Goal: Information Seeking & Learning: Learn about a topic

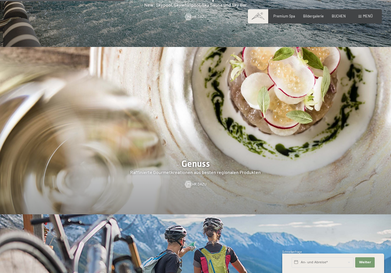
scroll to position [813, 0]
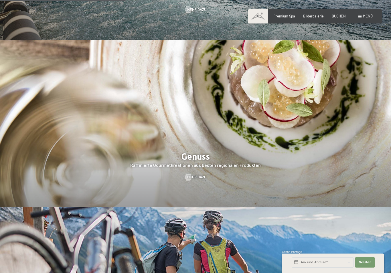
click at [198, 175] on span "Mehr dazu" at bounding box center [196, 177] width 19 height 5
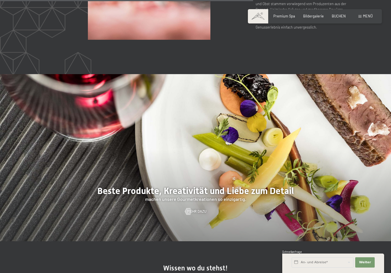
scroll to position [1093, 0]
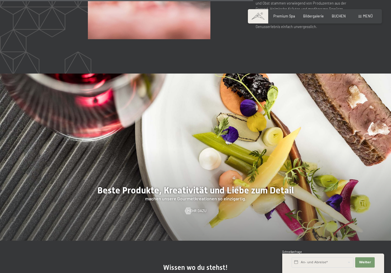
click at [201, 214] on span "Mehr dazu" at bounding box center [196, 210] width 19 height 5
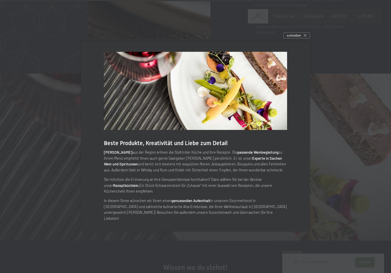
click at [120, 155] on strong "[PERSON_NAME]" at bounding box center [118, 152] width 28 height 5
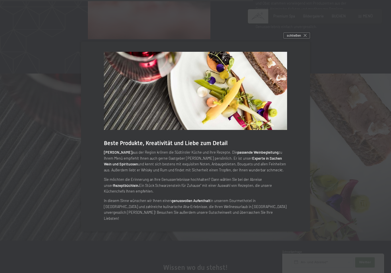
click at [250, 155] on strong "passende Weinbegleitung" at bounding box center [257, 152] width 41 height 5
click at [264, 171] on p "Erlesene Weine aus der Region [PERSON_NAME] die Südtiroler Küche und ihre Rezep…" at bounding box center [195, 160] width 183 height 23
click at [270, 166] on strong "Experte in Sachen Wein und Spirituosen" at bounding box center [193, 161] width 178 height 10
click at [130, 166] on strong "Experte in Sachen Wein und Spirituosen" at bounding box center [193, 161] width 178 height 10
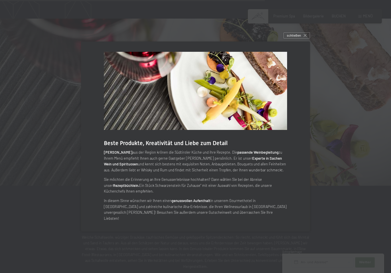
click at [305, 39] on div "schließen" at bounding box center [296, 35] width 27 height 6
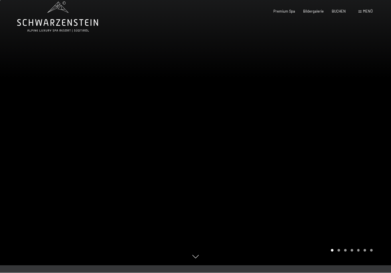
scroll to position [0, 0]
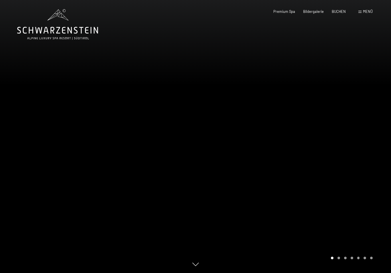
click at [63, 23] on icon at bounding box center [57, 24] width 81 height 31
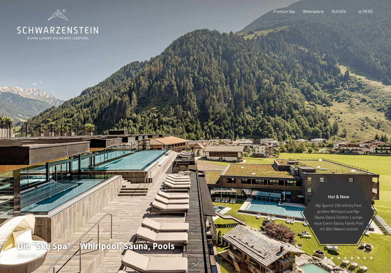
click at [308, 13] on div "Premium Spa Bildergalerie BUCHEN" at bounding box center [305, 11] width 97 height 5
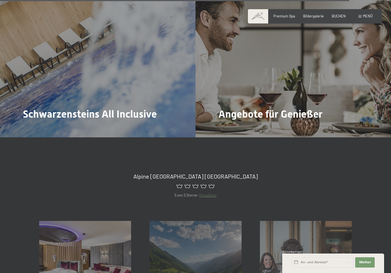
scroll to position [1971, 0]
click at [233, 128] on span "Mehr dazu" at bounding box center [230, 130] width 19 height 5
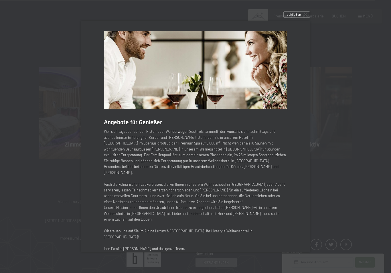
click at [303, 18] on div "schließen" at bounding box center [296, 14] width 27 height 6
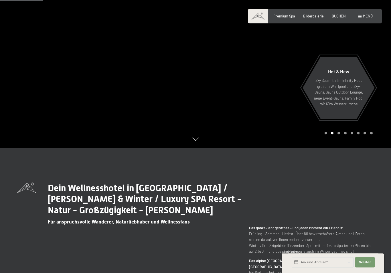
scroll to position [0, 0]
